Goal: Task Accomplishment & Management: Manage account settings

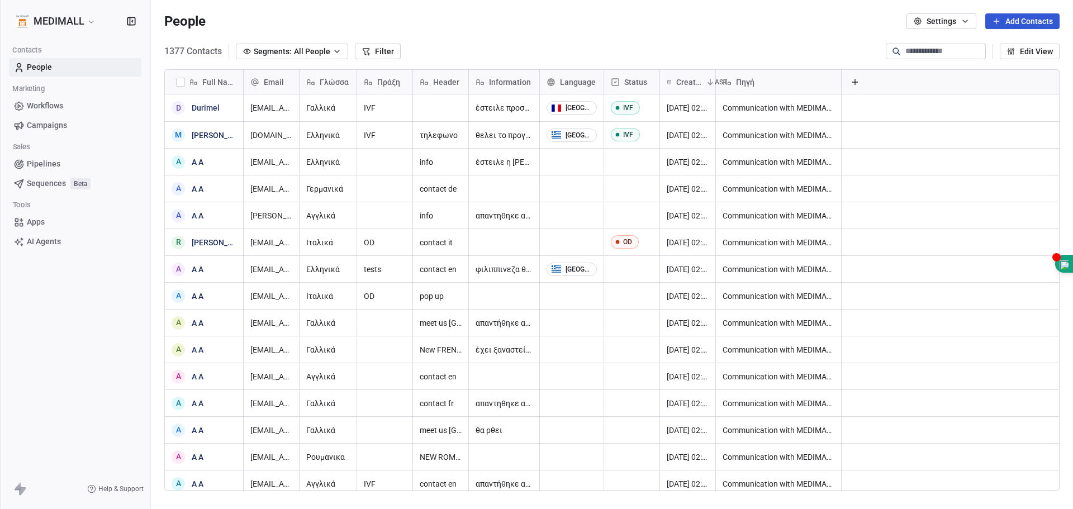
scroll to position [439, 914]
click at [50, 68] on span "People" at bounding box center [39, 67] width 25 height 12
click at [95, 25] on html "MEDIMALL Contacts People Marketing Workflows Campaigns Sales Pipelines Sequence…" at bounding box center [536, 254] width 1073 height 509
click at [924, 18] on button "Settings" at bounding box center [941, 21] width 70 height 16
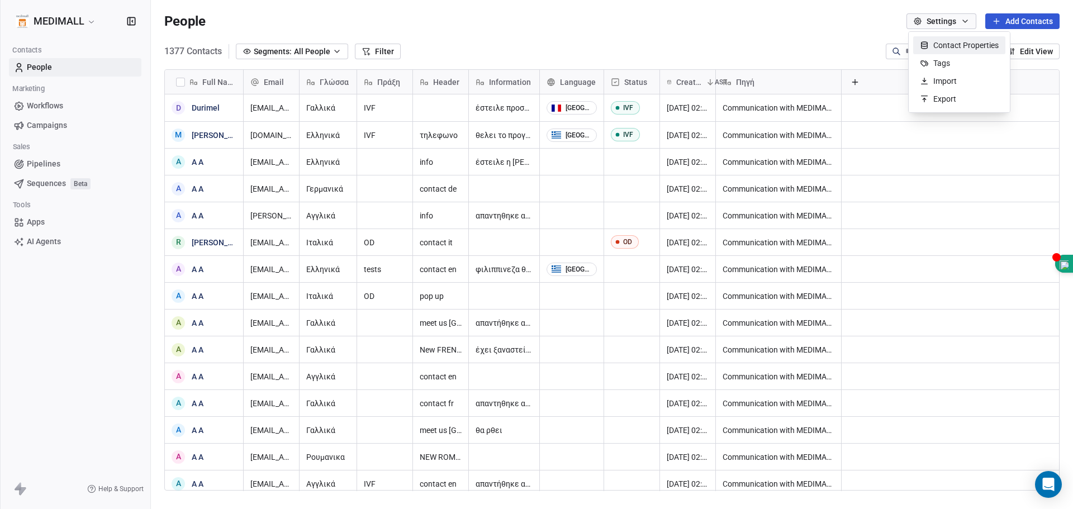
click at [924, 18] on html "MEDIMALL Contacts People Marketing Workflows Campaigns Sales Pipelines Sequence…" at bounding box center [536, 254] width 1073 height 509
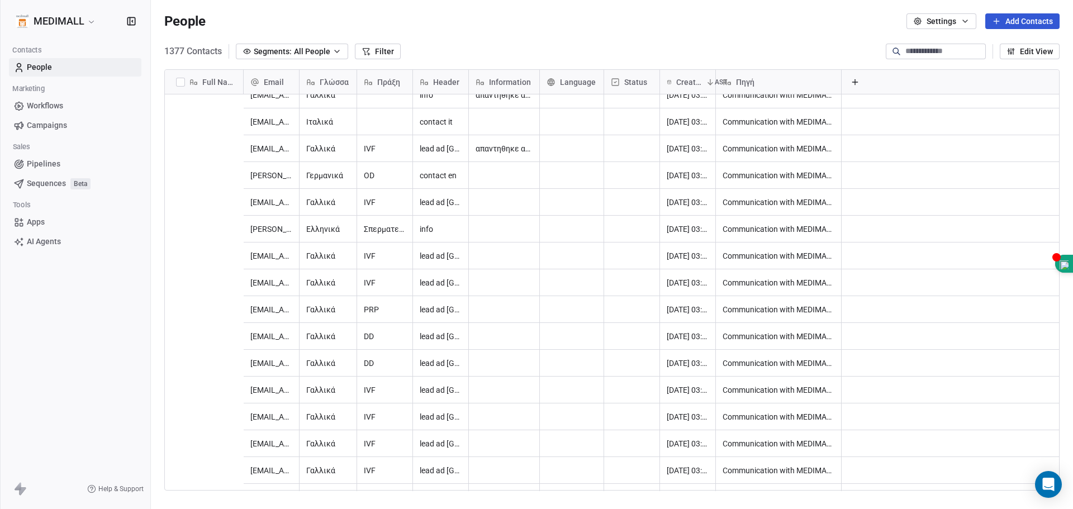
scroll to position [2067, 0]
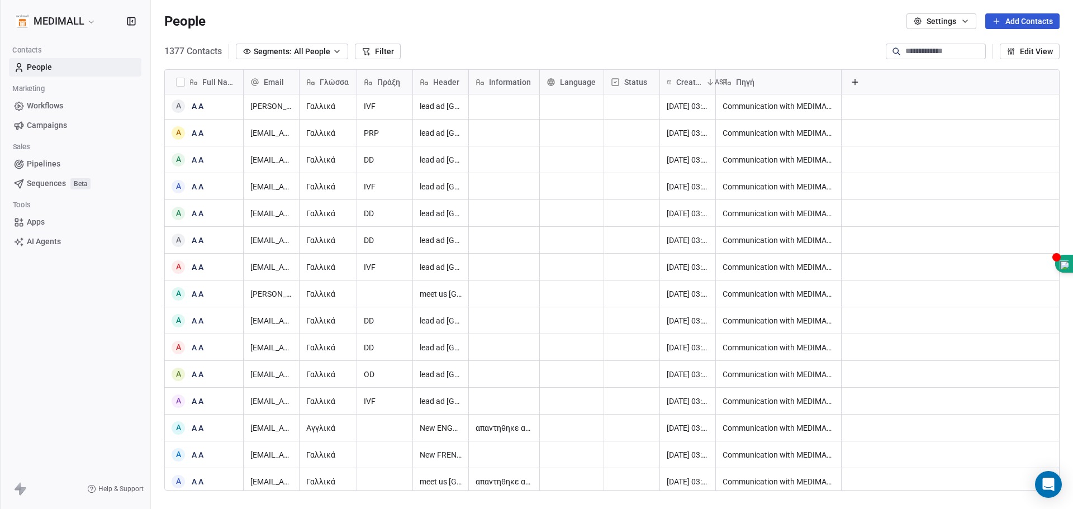
click at [41, 245] on span "AI Agents" at bounding box center [44, 242] width 34 height 12
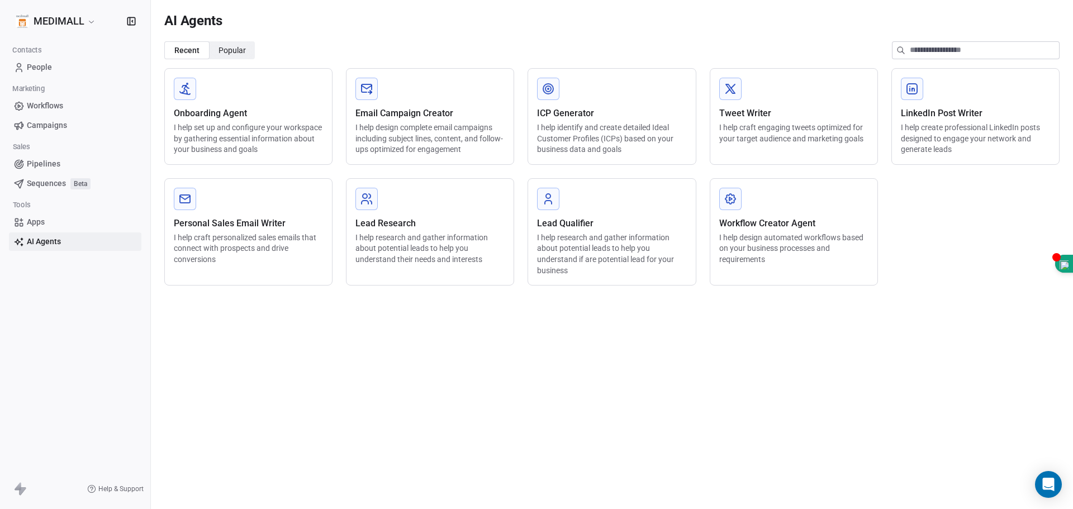
click at [42, 227] on span "Apps" at bounding box center [36, 222] width 18 height 12
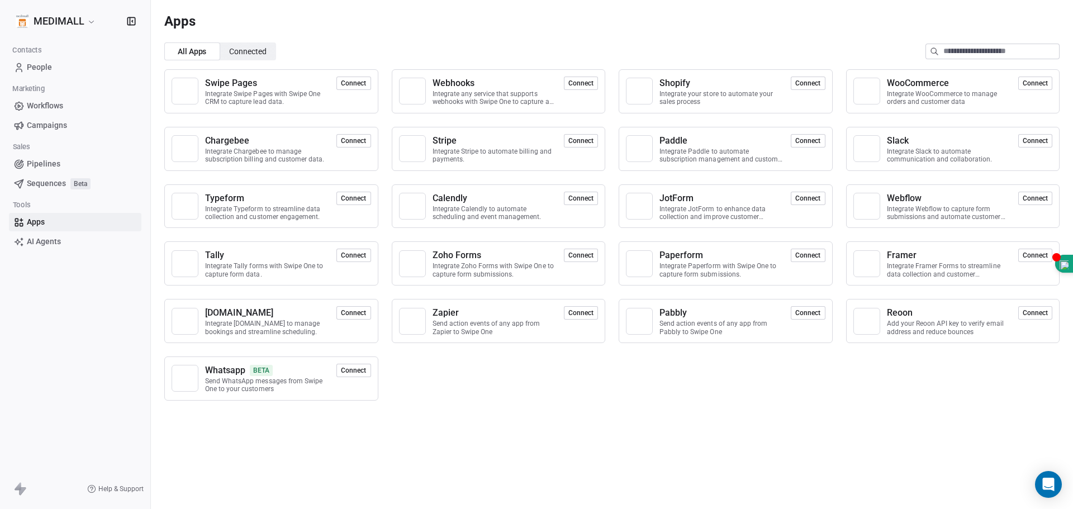
click at [40, 179] on span "Sequences" at bounding box center [46, 184] width 39 height 12
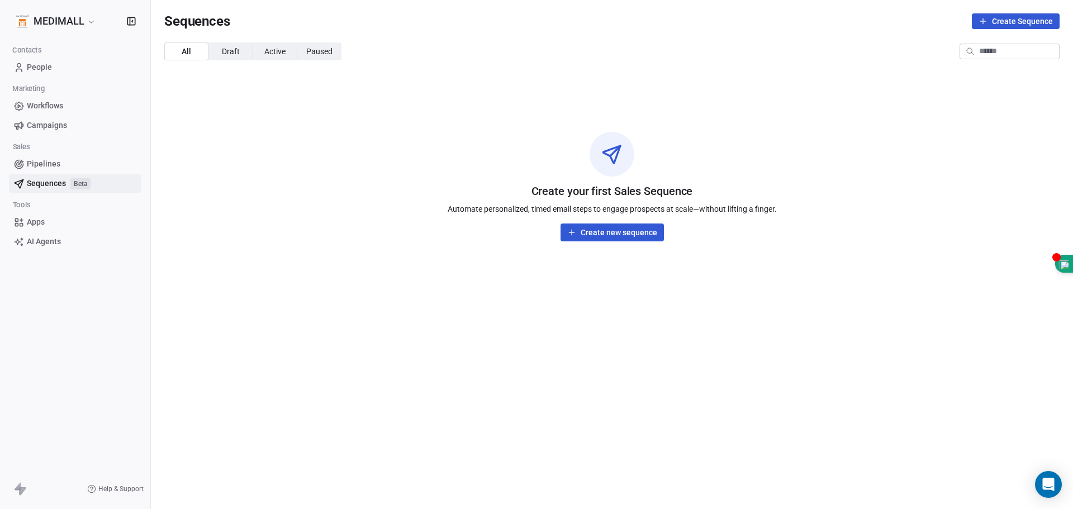
click at [41, 165] on span "Pipelines" at bounding box center [44, 164] width 34 height 12
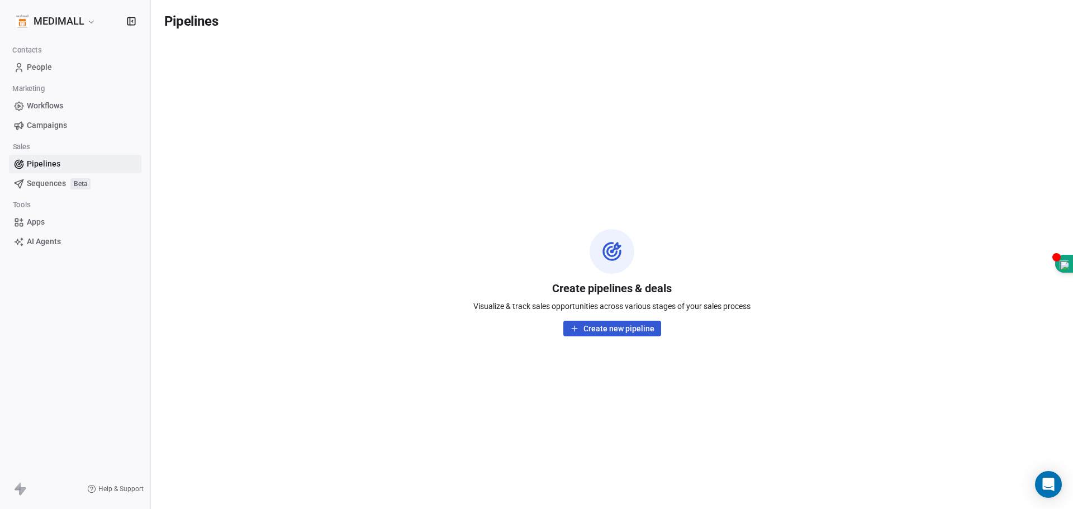
click at [48, 121] on span "Campaigns" at bounding box center [47, 126] width 40 height 12
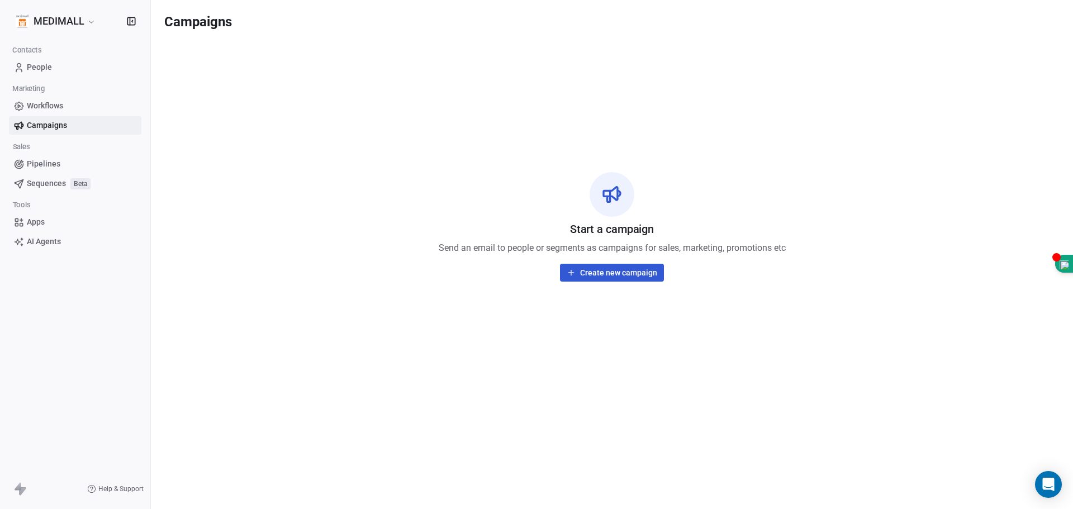
click at [49, 103] on span "Workflows" at bounding box center [45, 106] width 36 height 12
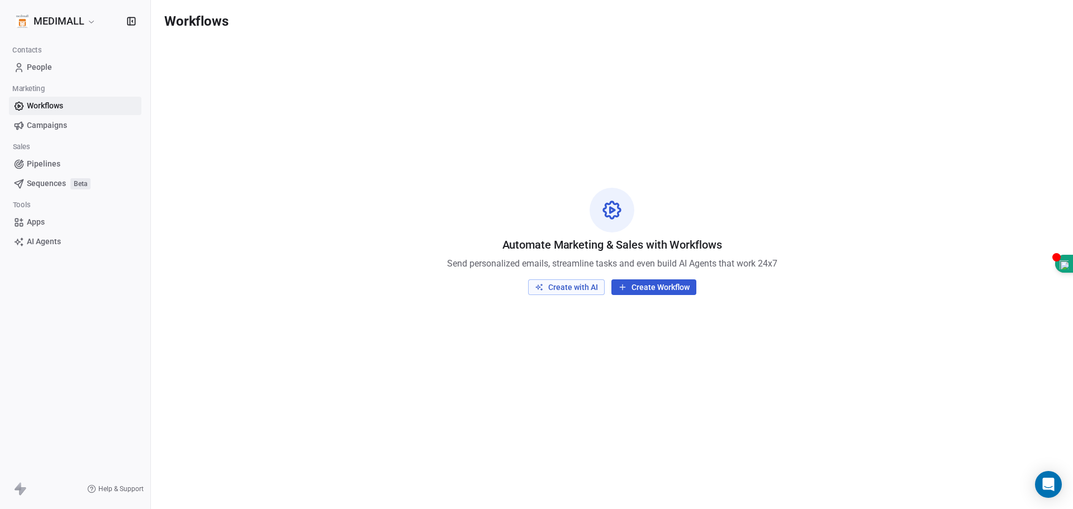
click at [40, 63] on span "People" at bounding box center [39, 67] width 25 height 12
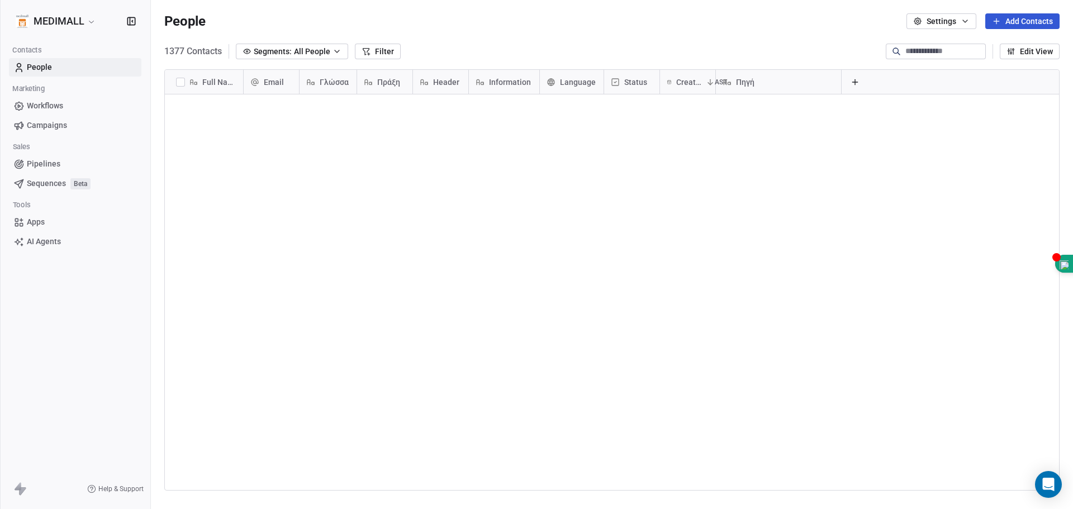
scroll to position [439, 914]
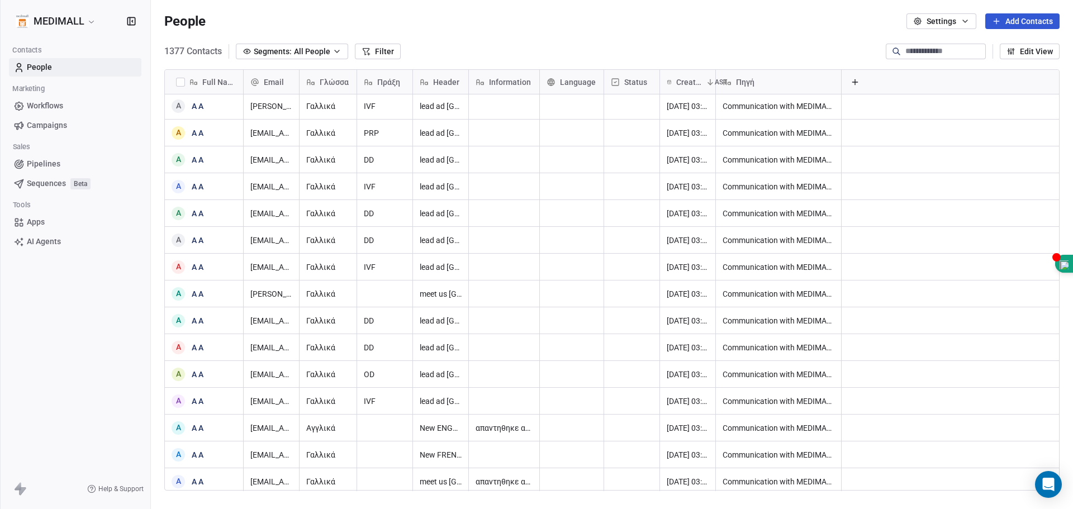
click at [53, 16] on html "MEDIMALL Contacts People Marketing Workflows Campaigns Sales Pipelines Sequence…" at bounding box center [536, 254] width 1073 height 509
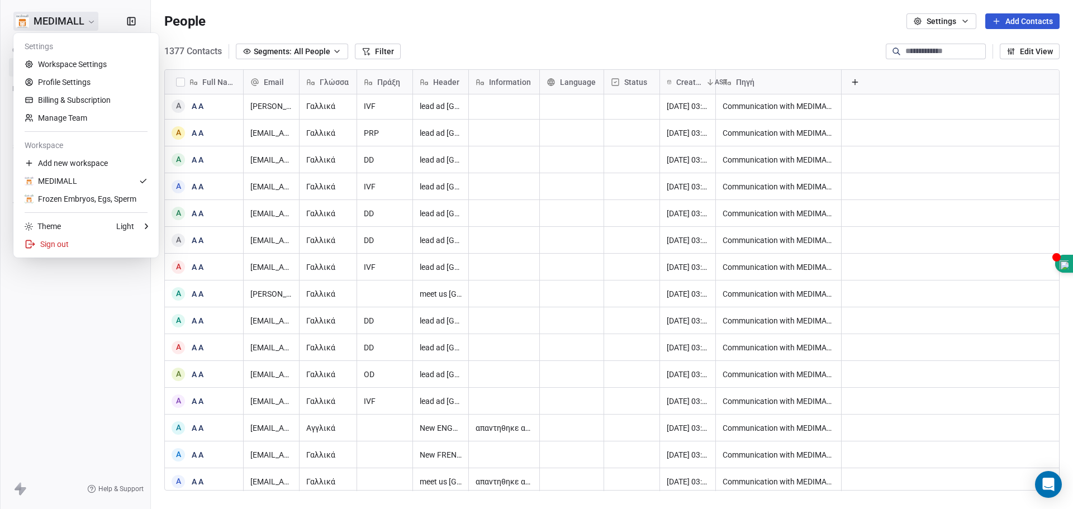
click at [36, 46] on div "Settings" at bounding box center [86, 46] width 136 height 18
click at [87, 80] on link "Profile Settings" at bounding box center [86, 82] width 136 height 18
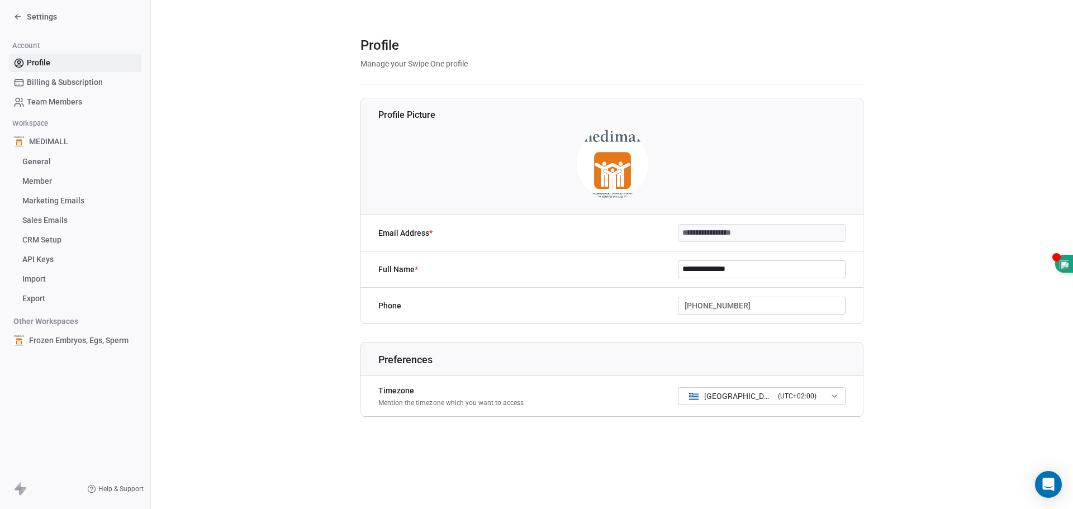
click at [49, 105] on span "Team Members" at bounding box center [54, 102] width 55 height 12
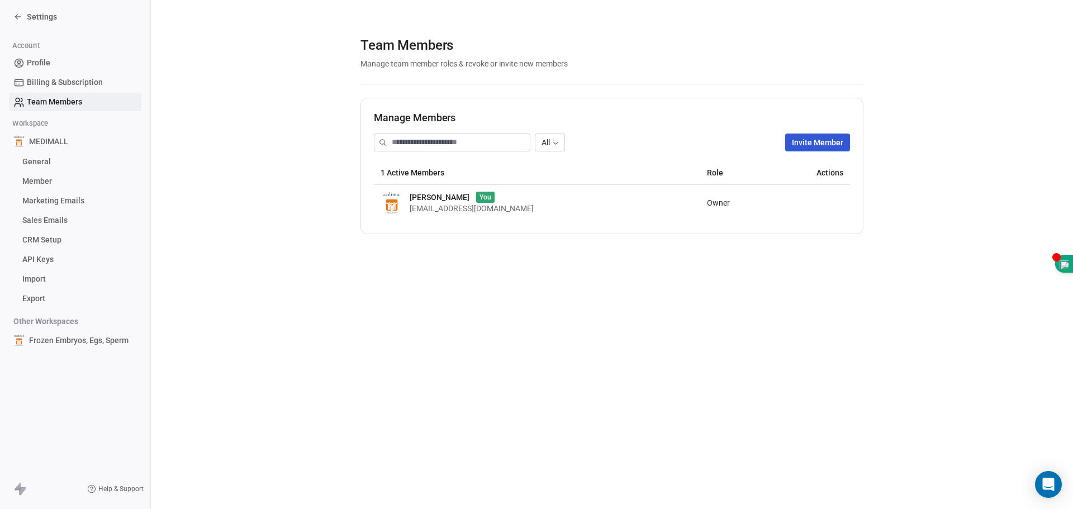
click at [426, 142] on input at bounding box center [461, 142] width 138 height 17
type input "*"
drag, startPoint x: 442, startPoint y: 136, endPoint x: 326, endPoint y: 126, distance: 116.1
click at [326, 126] on section "Team Members Manage team member roles & revoke or invite new members Manage Mem…" at bounding box center [612, 117] width 922 height 234
paste input "**********"
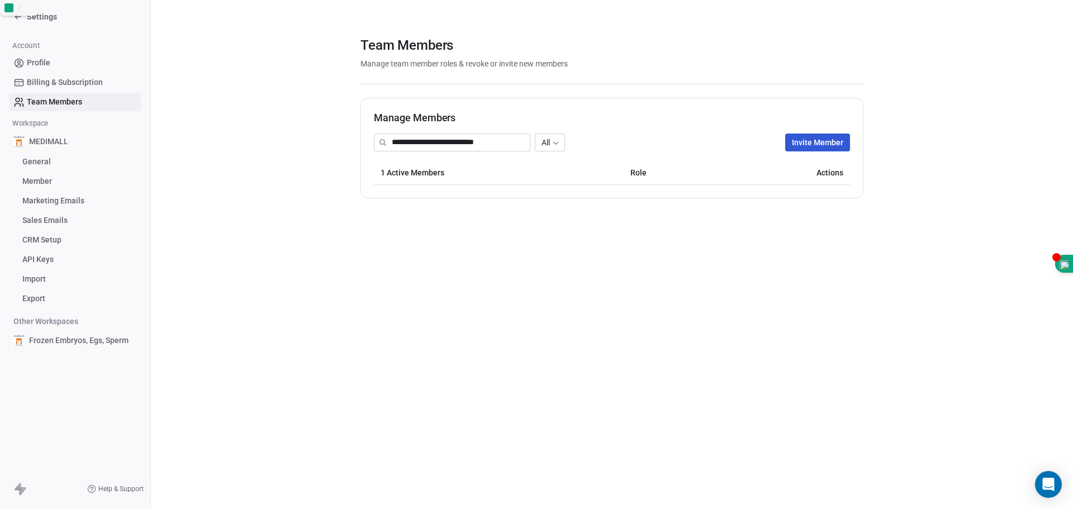
type input "**********"
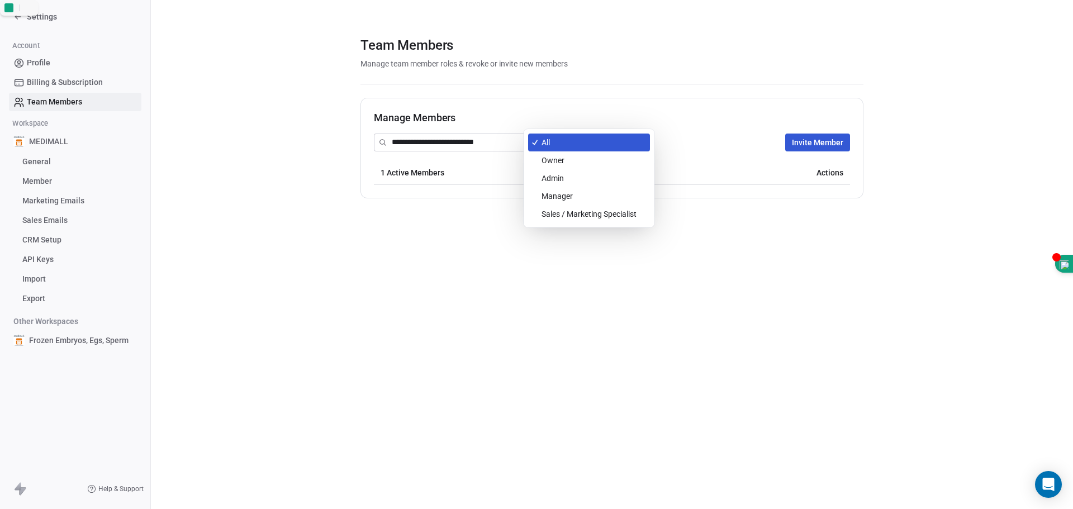
click at [557, 146] on body "**********" at bounding box center [536, 254] width 1073 height 509
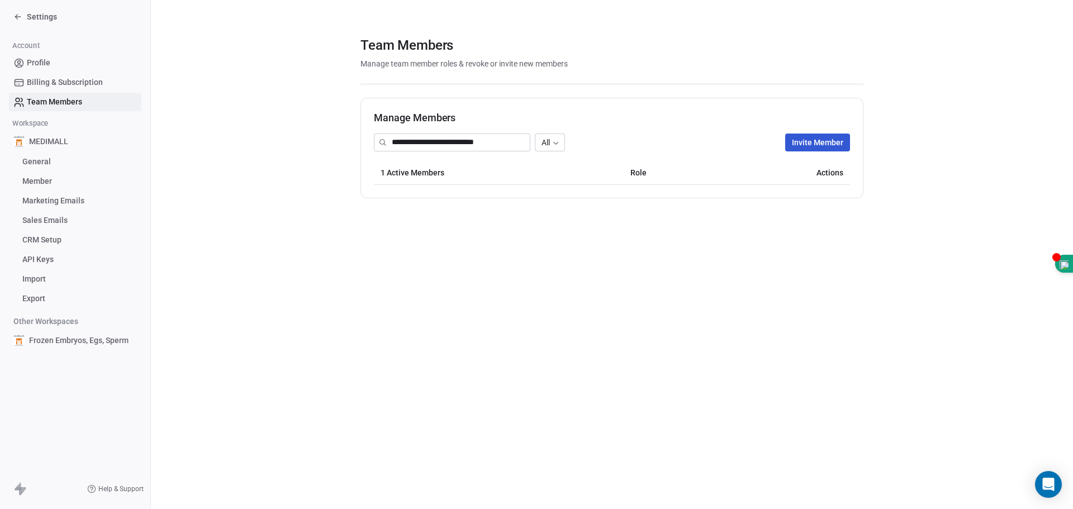
click at [557, 146] on body "**********" at bounding box center [536, 254] width 1073 height 509
click at [829, 145] on button "Invite Member" at bounding box center [817, 143] width 65 height 18
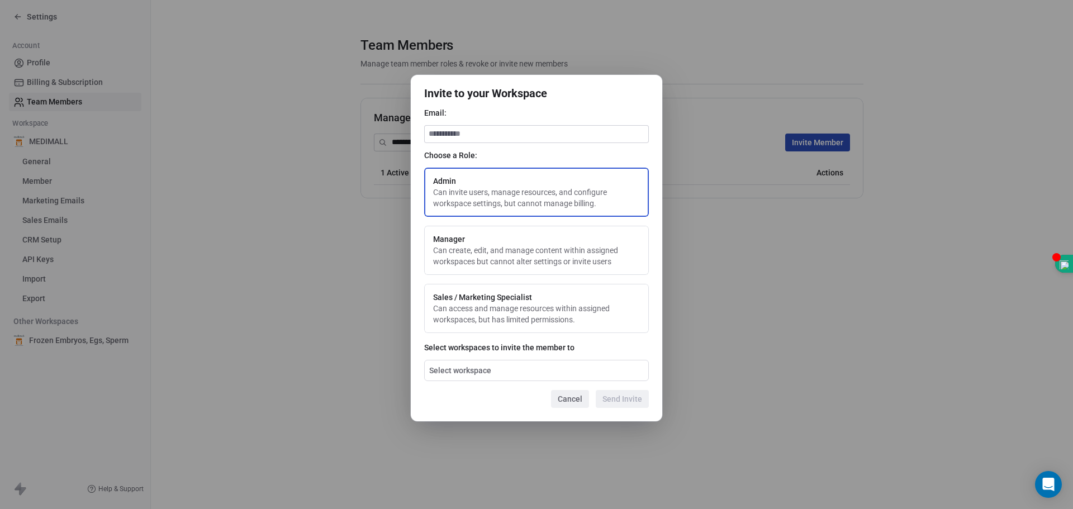
click at [505, 138] on input at bounding box center [537, 134] width 224 height 17
type input "**********"
click at [491, 297] on button "Sales / Marketing Specialist Can access and manage resources within assigned wo…" at bounding box center [536, 308] width 225 height 49
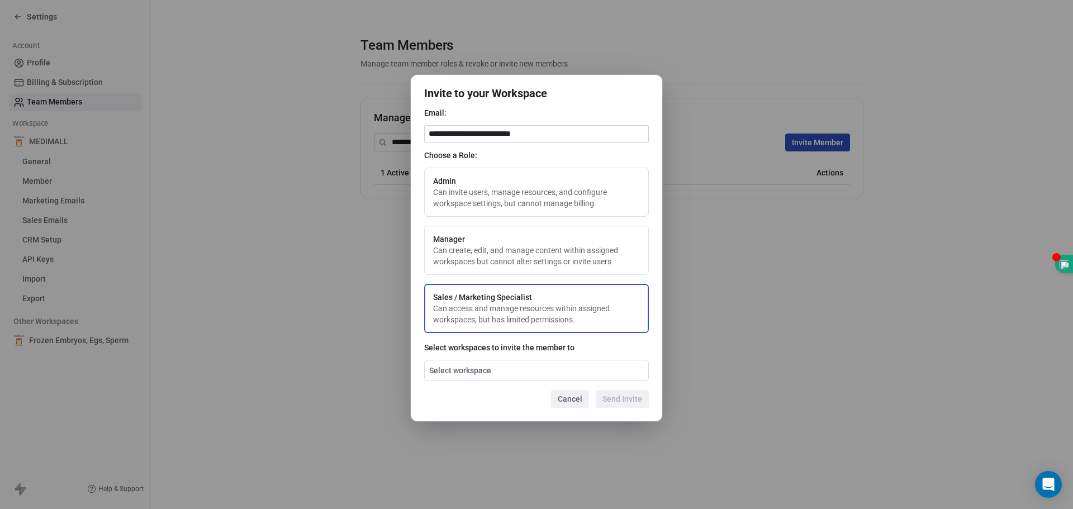
click at [478, 372] on span "Select workspace" at bounding box center [460, 370] width 62 height 11
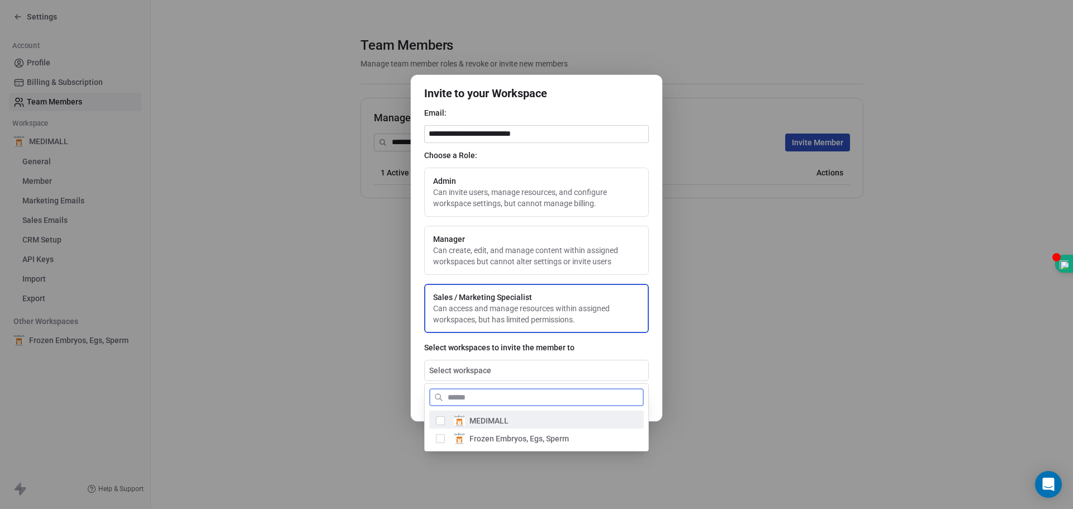
click at [441, 422] on button "Suggestions" at bounding box center [440, 420] width 9 height 9
click at [441, 442] on button "Suggestions" at bounding box center [440, 438] width 9 height 9
click at [636, 363] on div "**********" at bounding box center [536, 254] width 1073 height 394
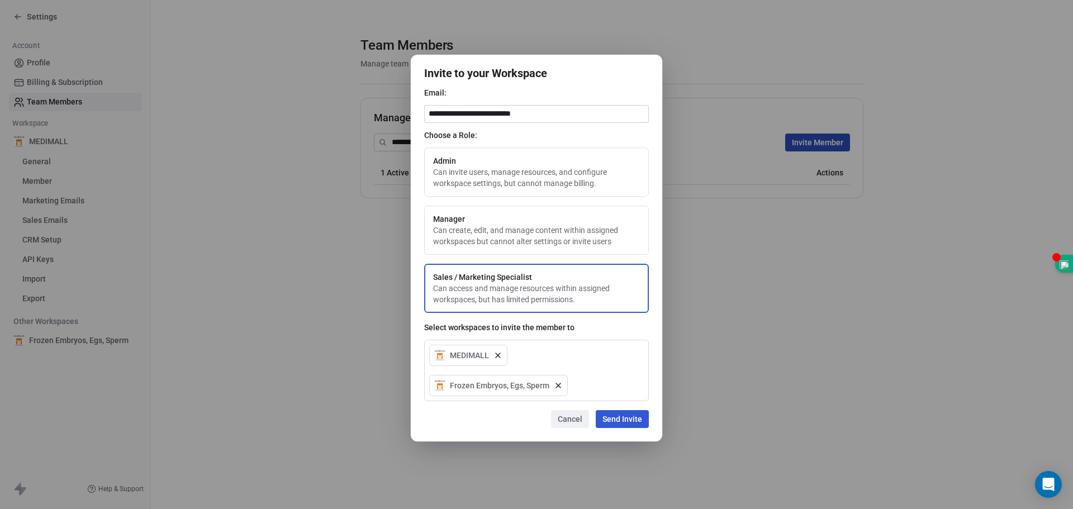
click at [634, 419] on button "Send Invite" at bounding box center [622, 419] width 53 height 18
